Goal: Book appointment/travel/reservation

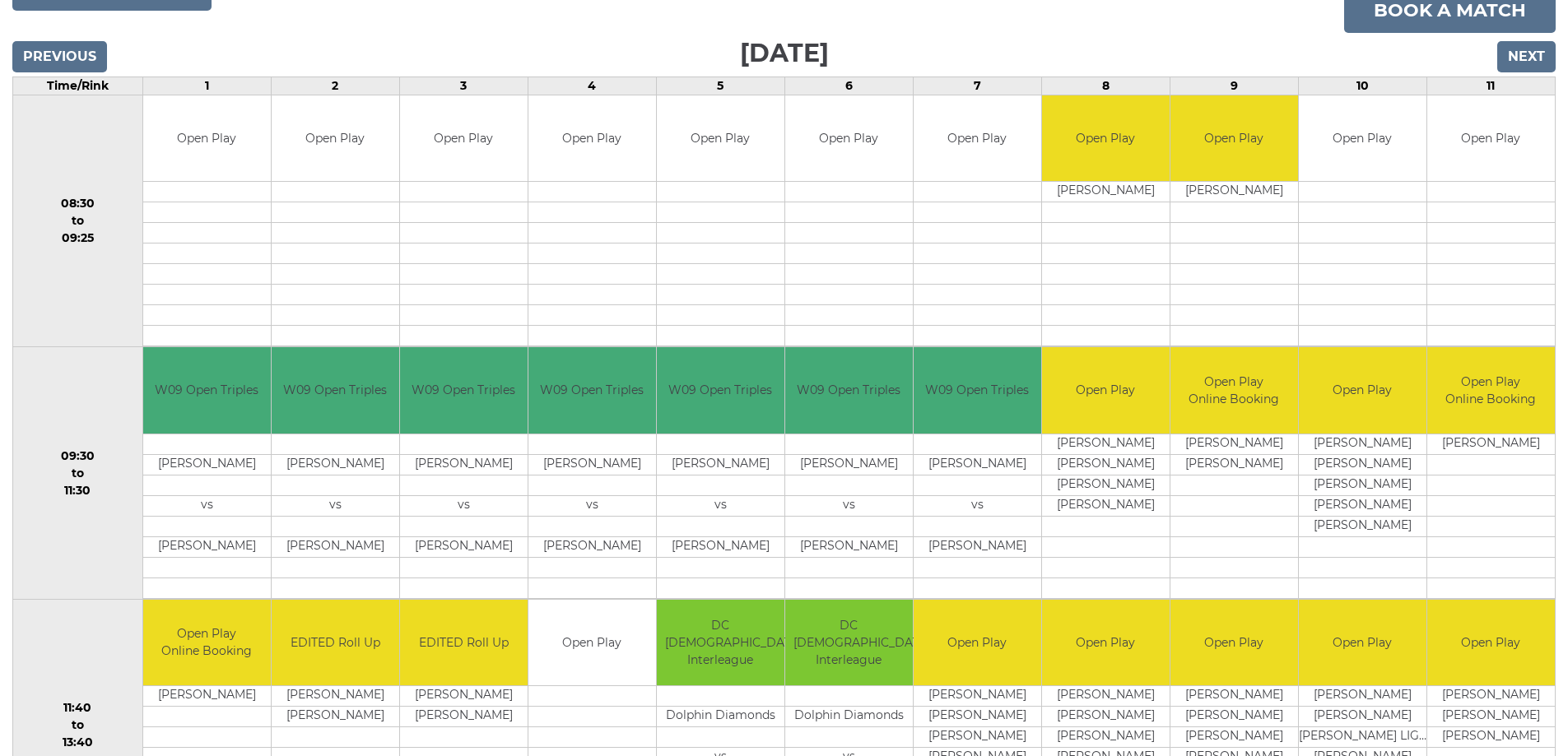
scroll to position [291, 0]
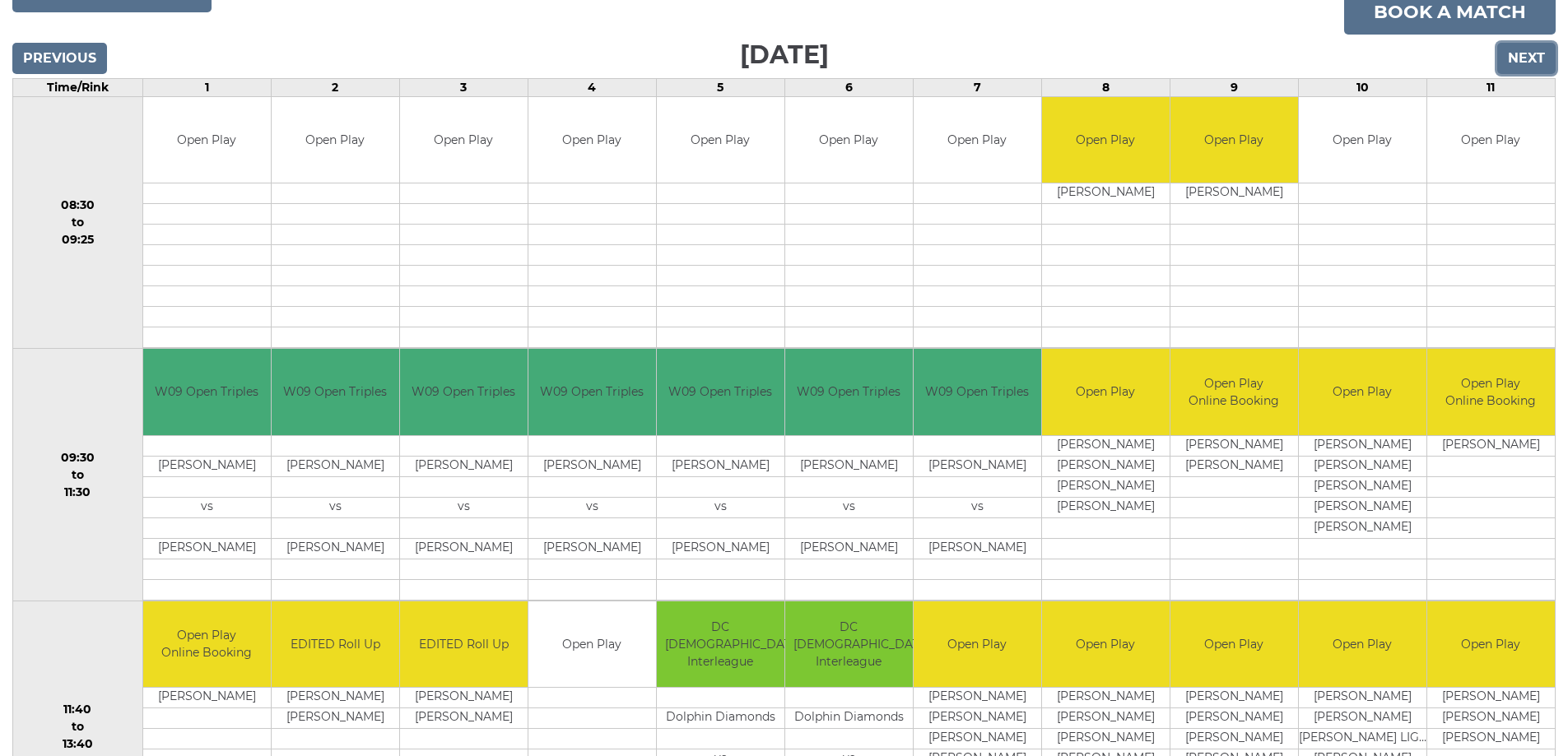
click at [1516, 57] on input "Next" at bounding box center [1526, 59] width 58 height 31
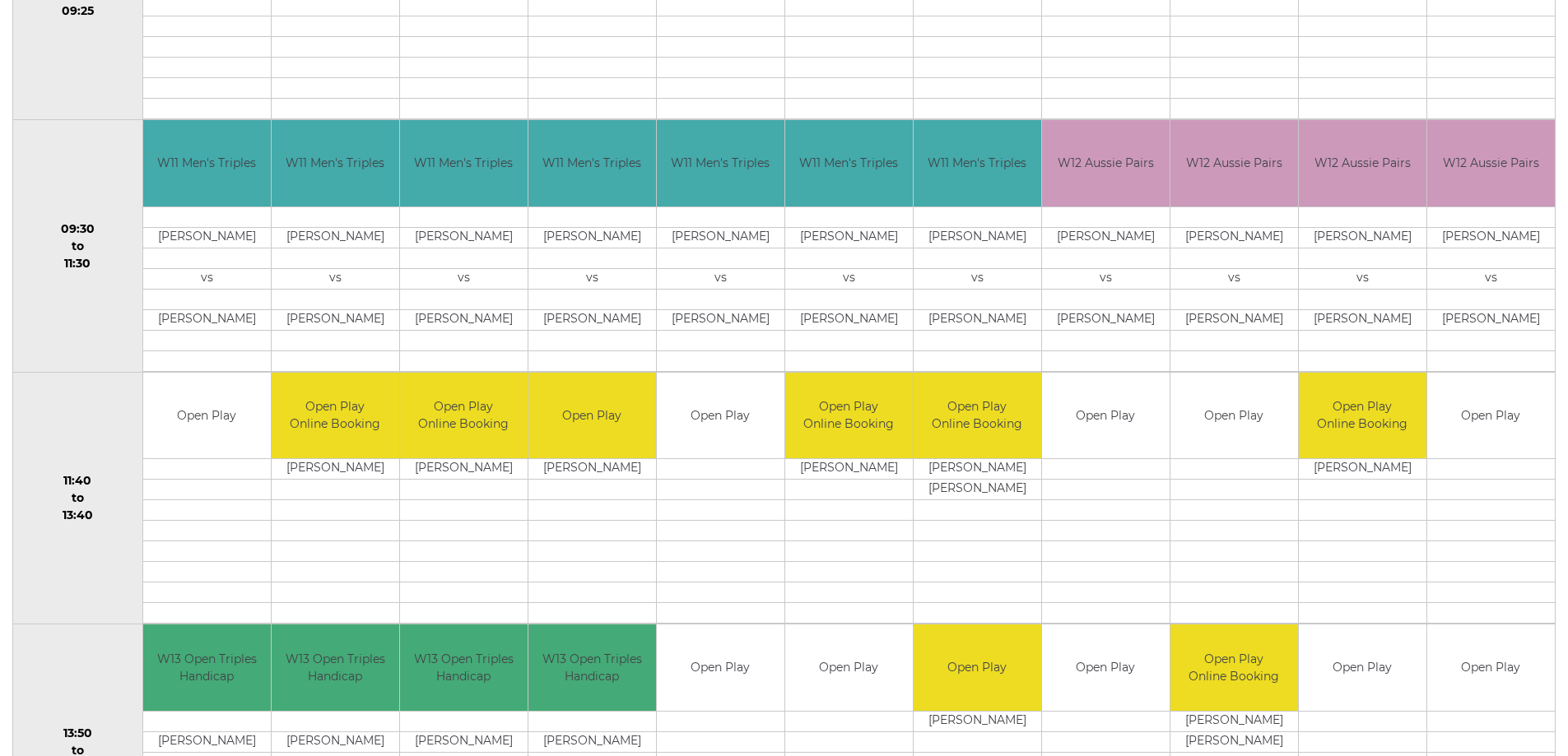
scroll to position [208, 0]
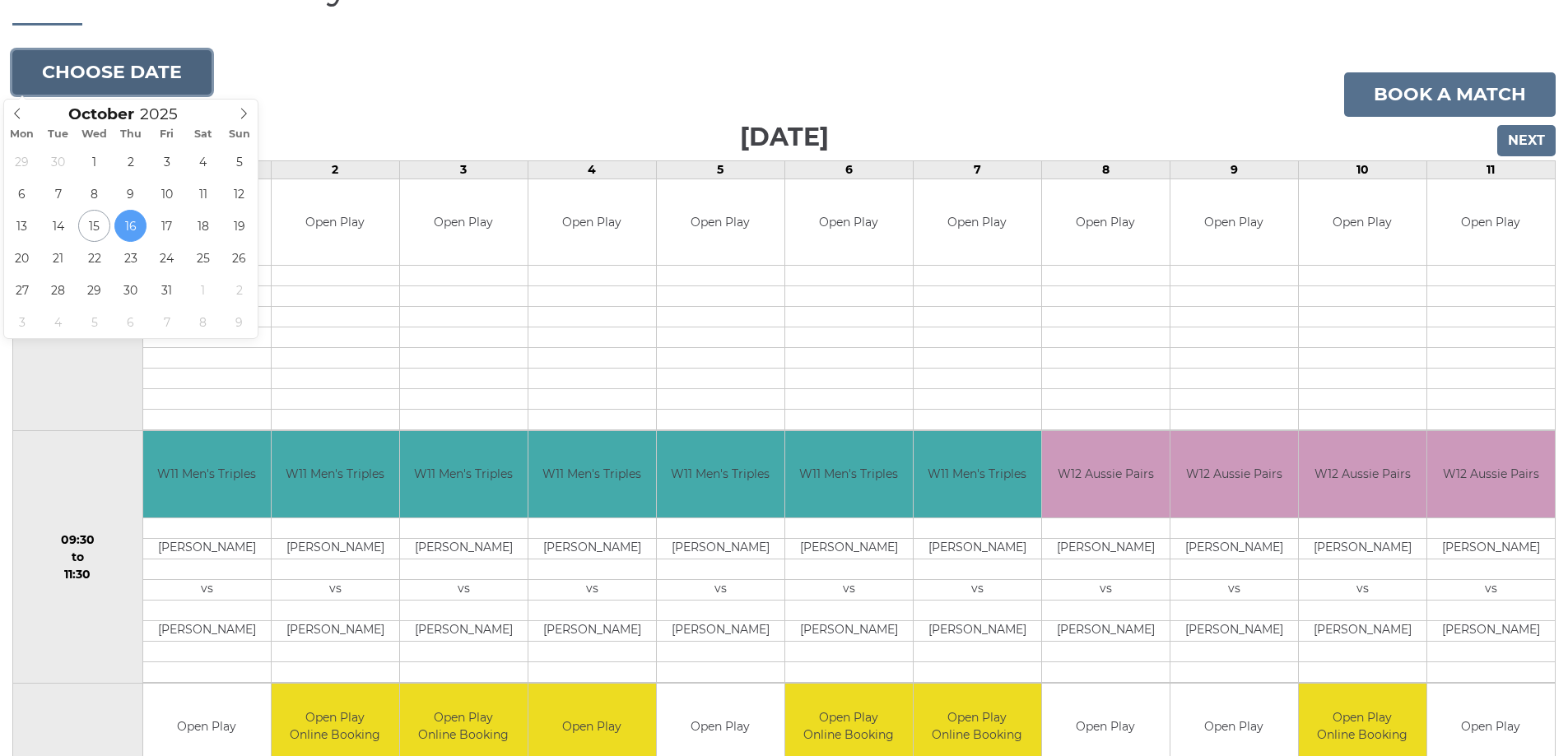
click at [164, 69] on button "Choose date" at bounding box center [112, 72] width 200 height 44
type input "[DATE]"
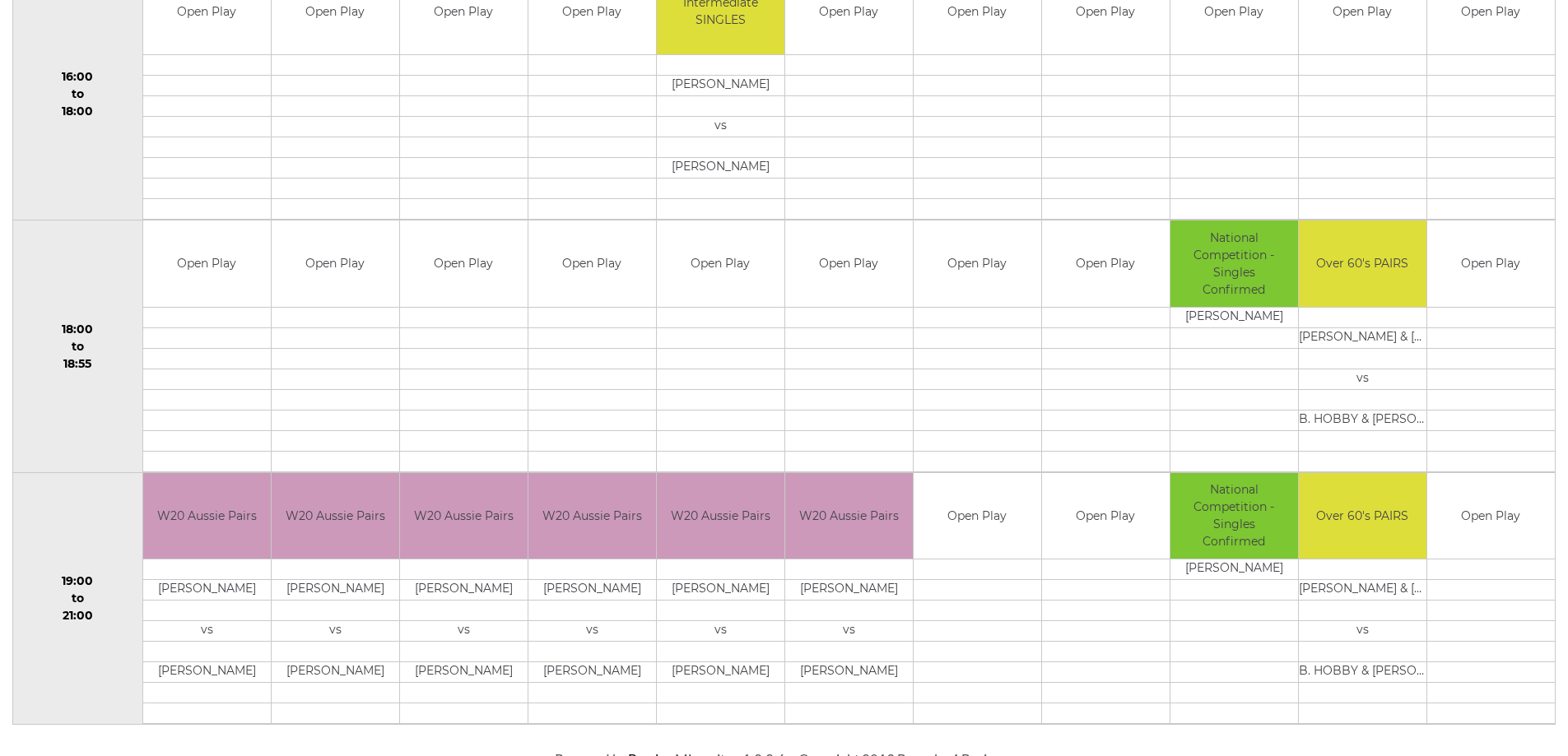
scroll to position [1442, 0]
